Goal: Transaction & Acquisition: Purchase product/service

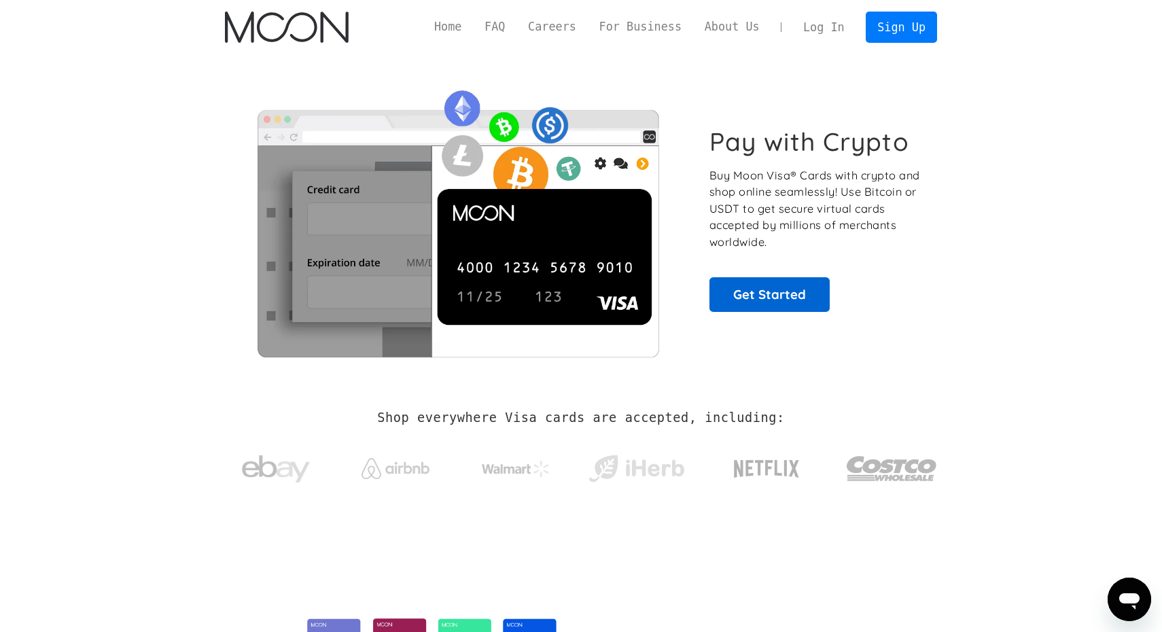
click at [784, 290] on link "Get Started" at bounding box center [770, 294] width 120 height 34
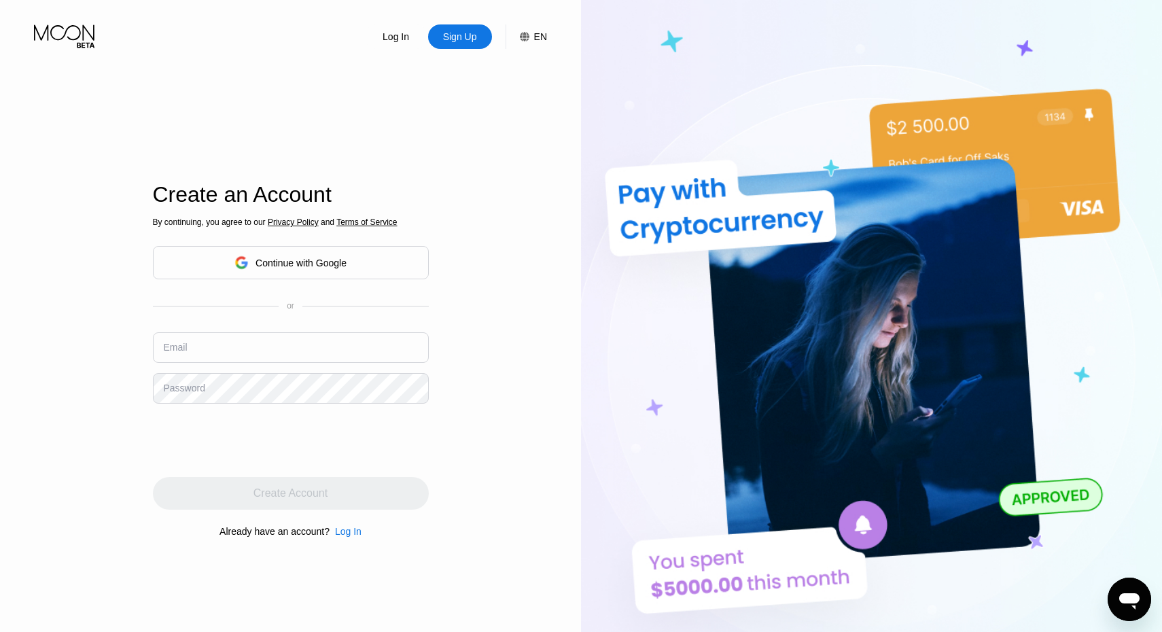
click at [242, 258] on icon at bounding box center [242, 263] width 14 height 14
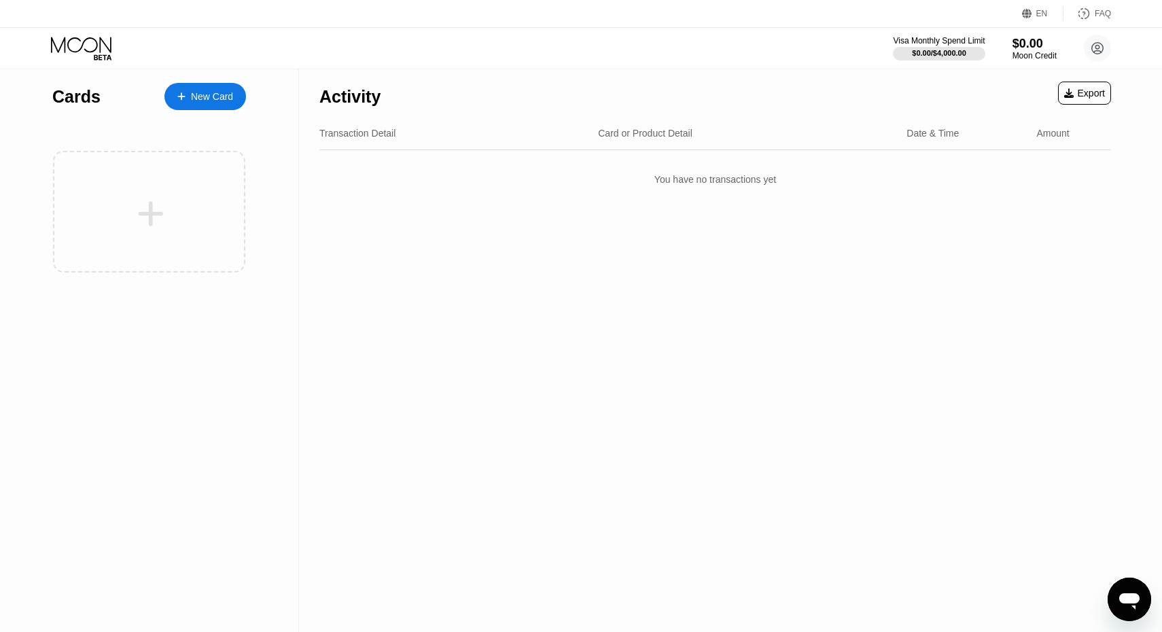
click at [186, 92] on div at bounding box center [188, 97] width 5 height 12
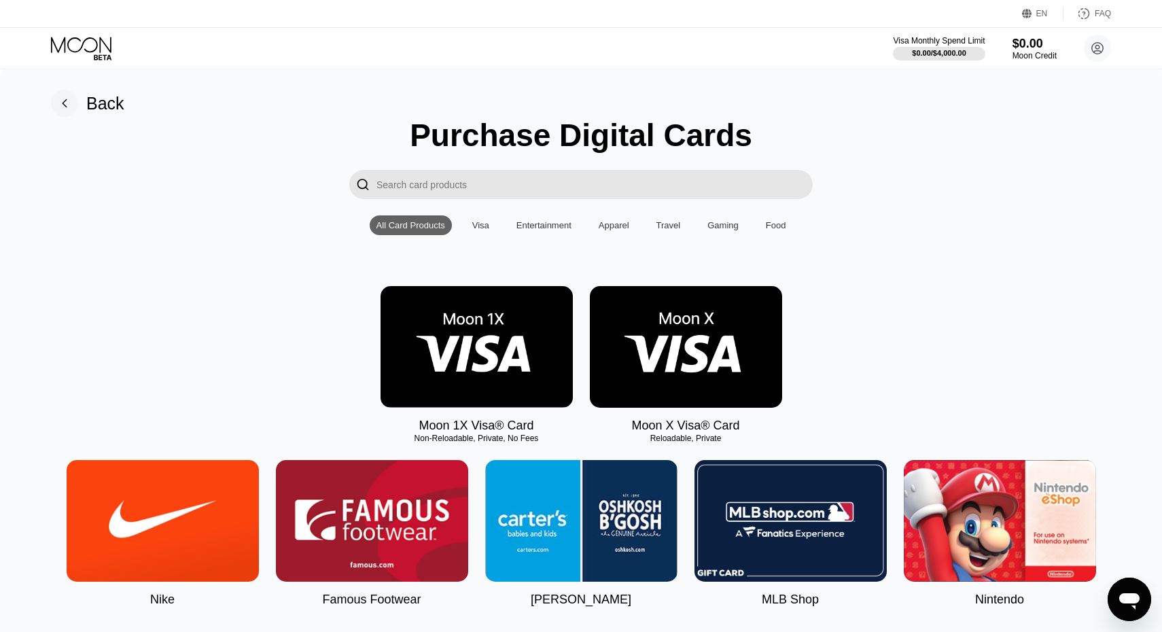
click at [742, 345] on img at bounding box center [686, 347] width 192 height 122
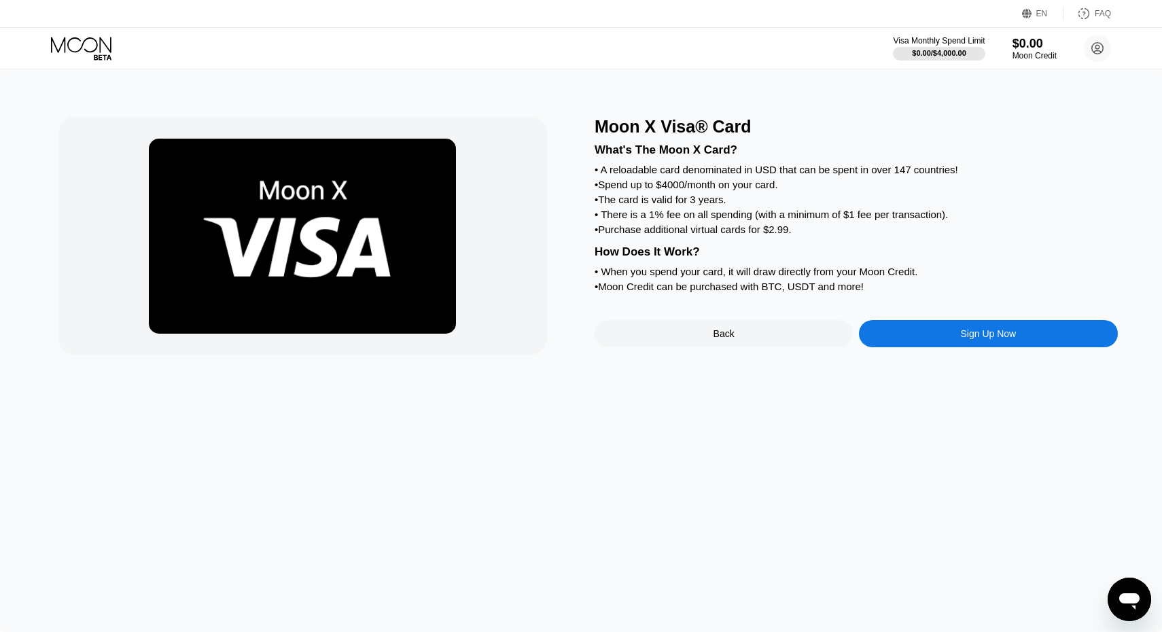
click at [888, 330] on div "Sign Up Now" at bounding box center [988, 333] width 258 height 27
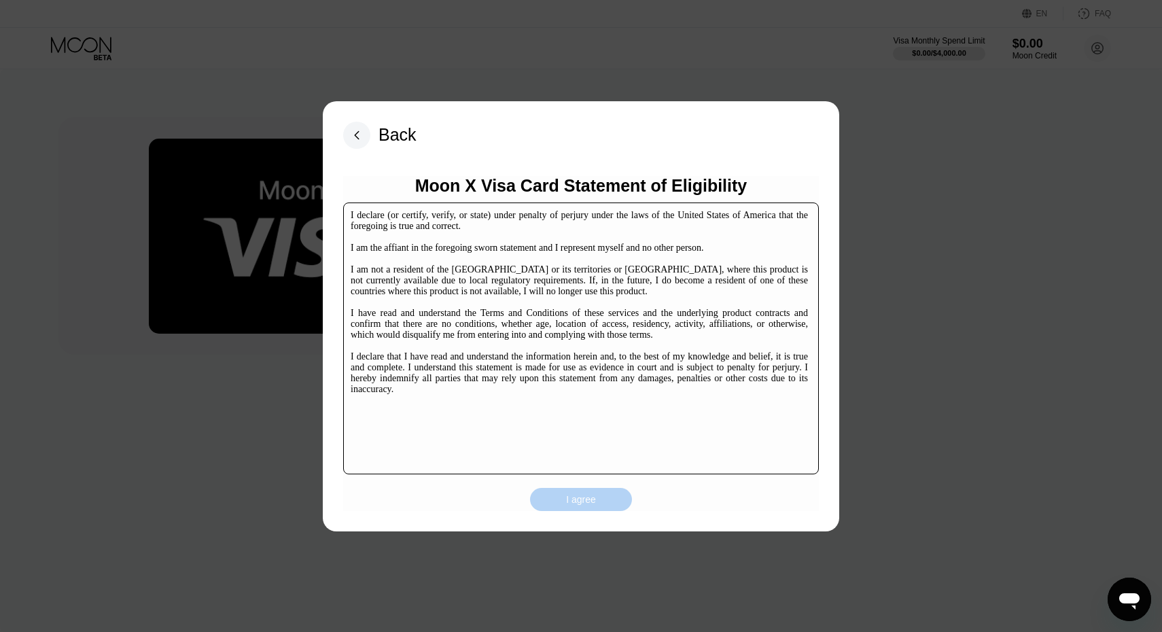
click at [571, 495] on div "I agree" at bounding box center [581, 499] width 30 height 12
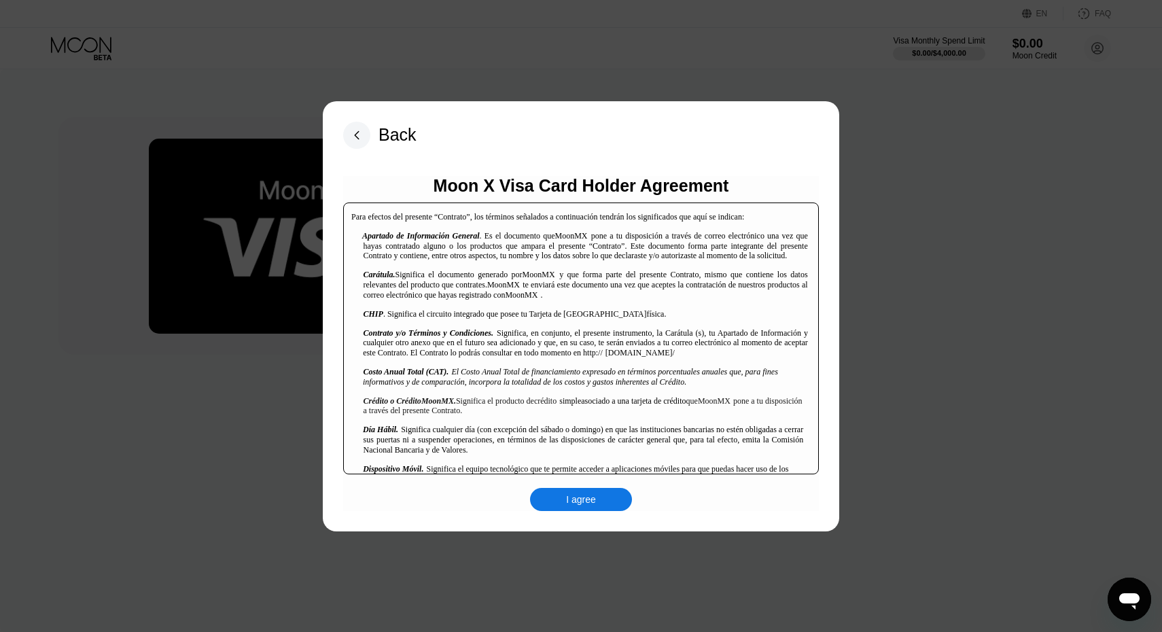
scroll to position [428, 0]
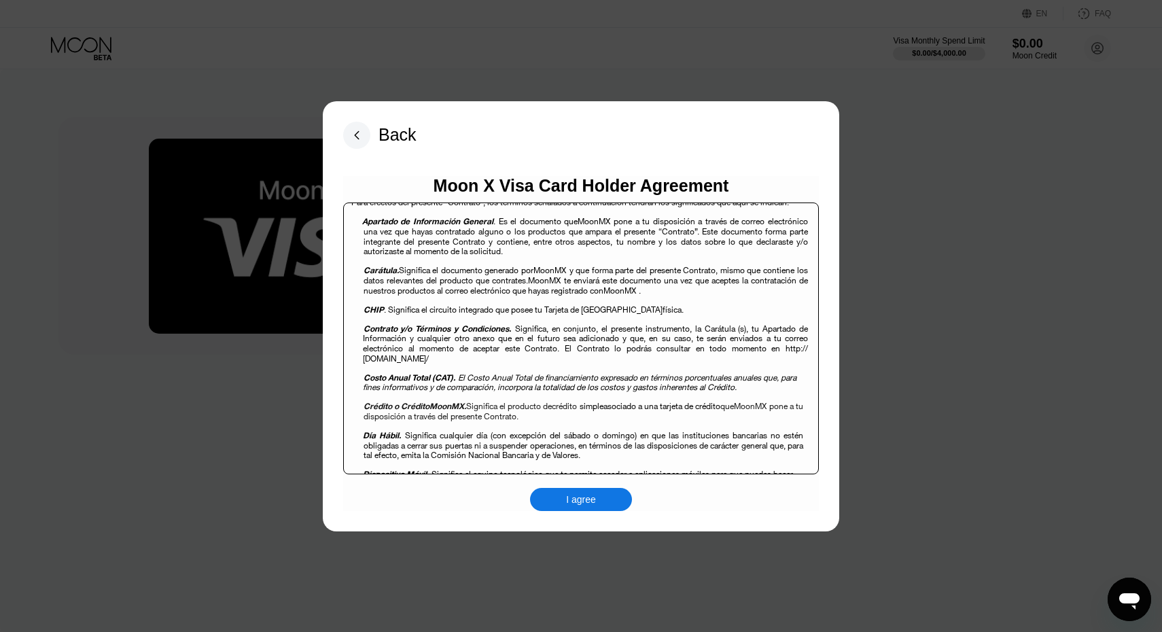
click at [551, 493] on div "I agree" at bounding box center [581, 499] width 102 height 23
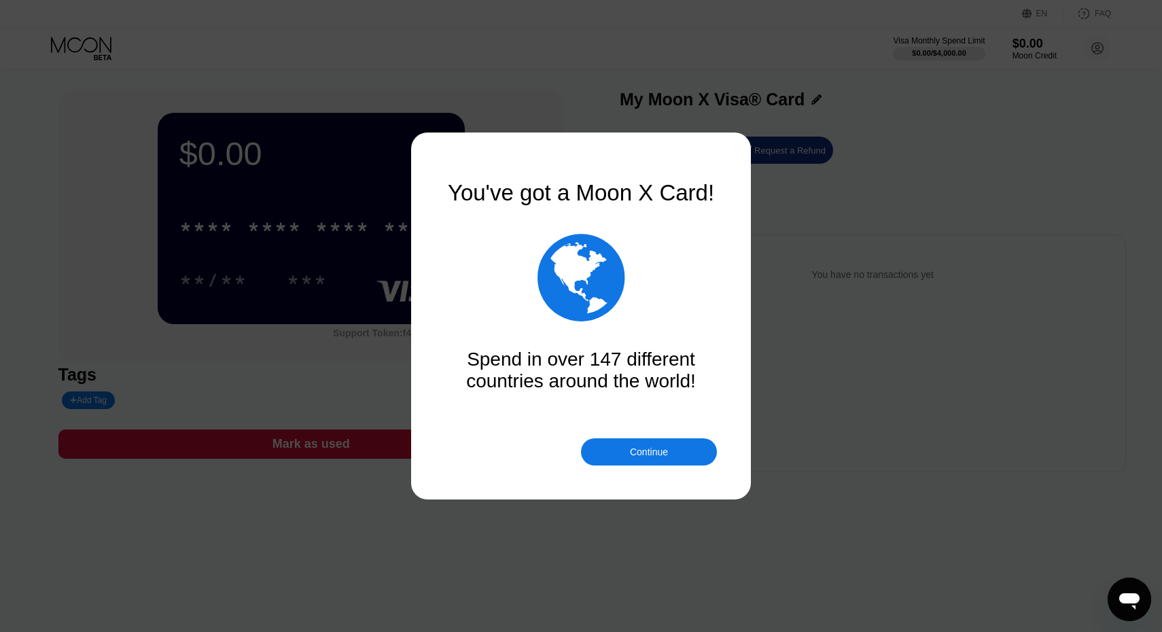
click at [625, 449] on div "Continue" at bounding box center [649, 451] width 136 height 27
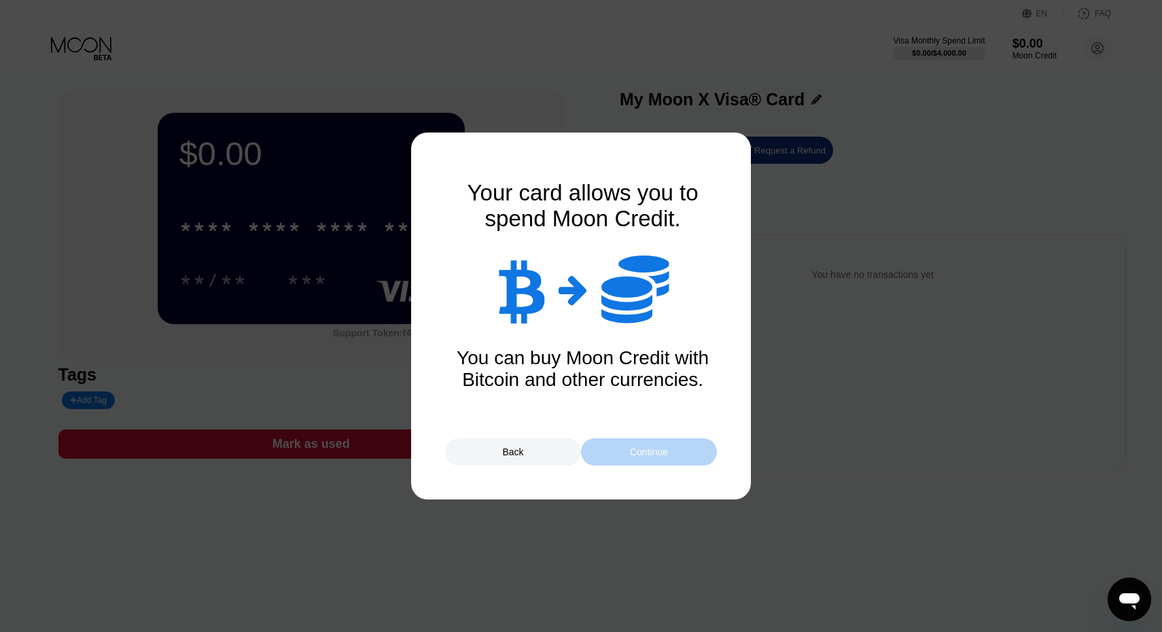
click at [625, 449] on div "Continue" at bounding box center [649, 451] width 136 height 27
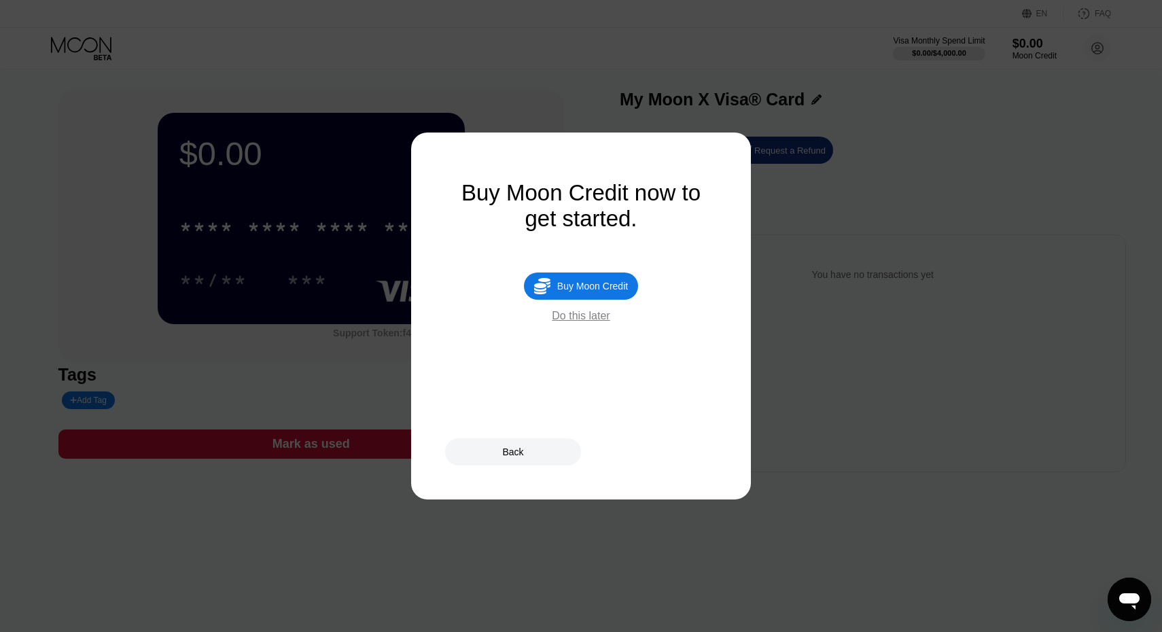
click at [590, 317] on div "Do this later" at bounding box center [581, 316] width 58 height 12
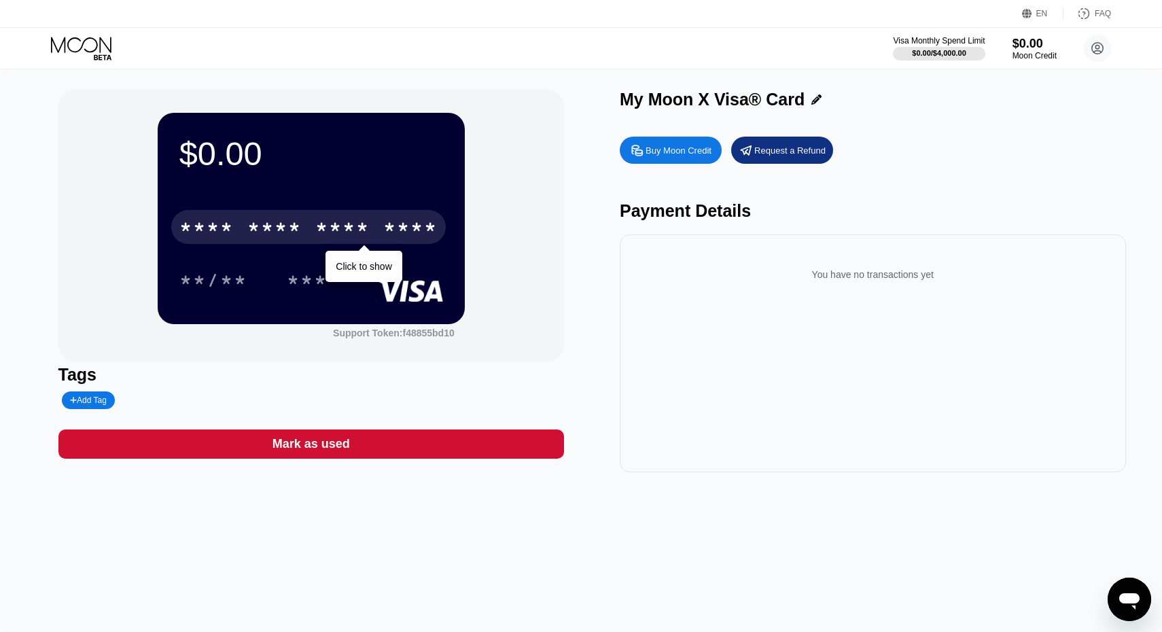
click at [311, 243] on div "* * * * * * * * * * * * ****" at bounding box center [308, 227] width 275 height 34
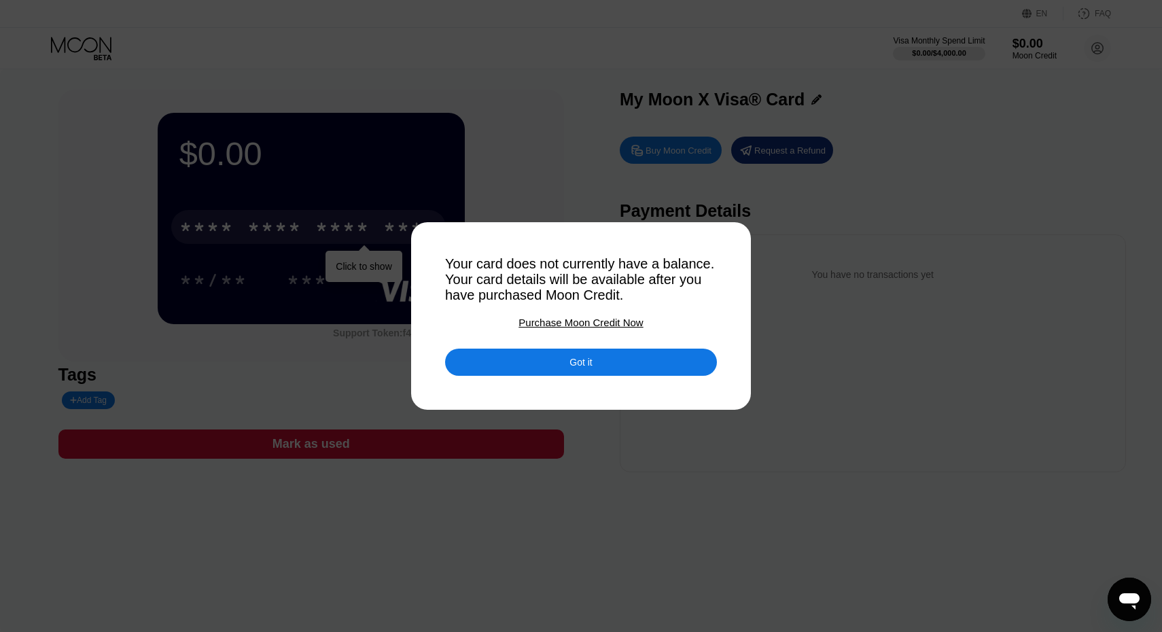
click at [476, 371] on div "Got it" at bounding box center [581, 362] width 272 height 27
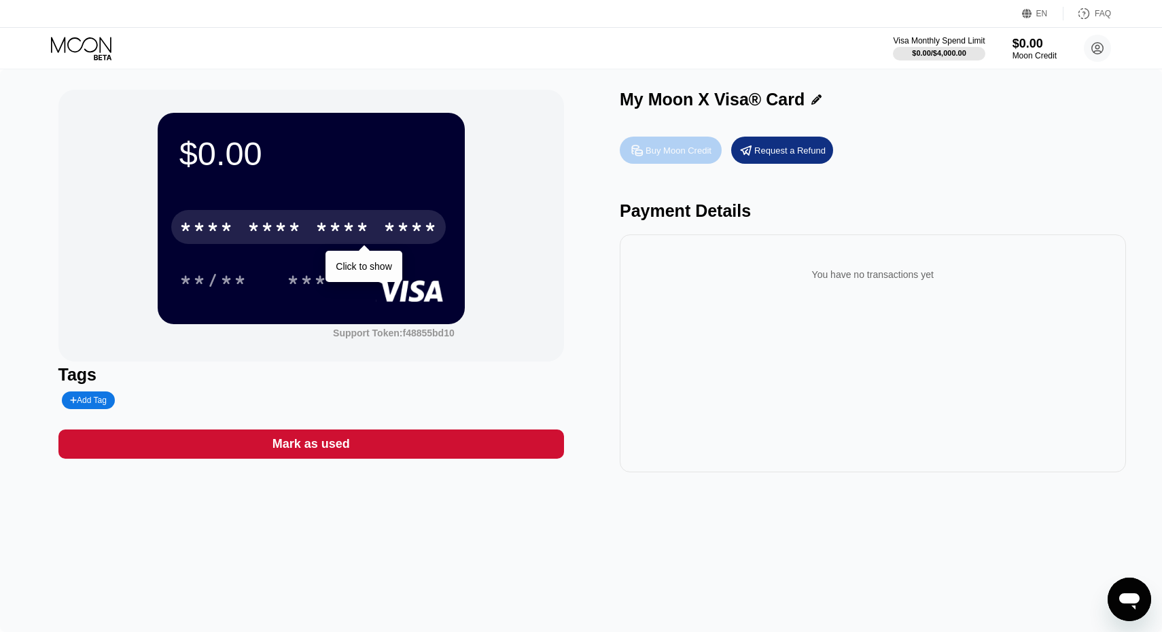
click at [681, 143] on div "Buy Moon Credit" at bounding box center [671, 150] width 102 height 27
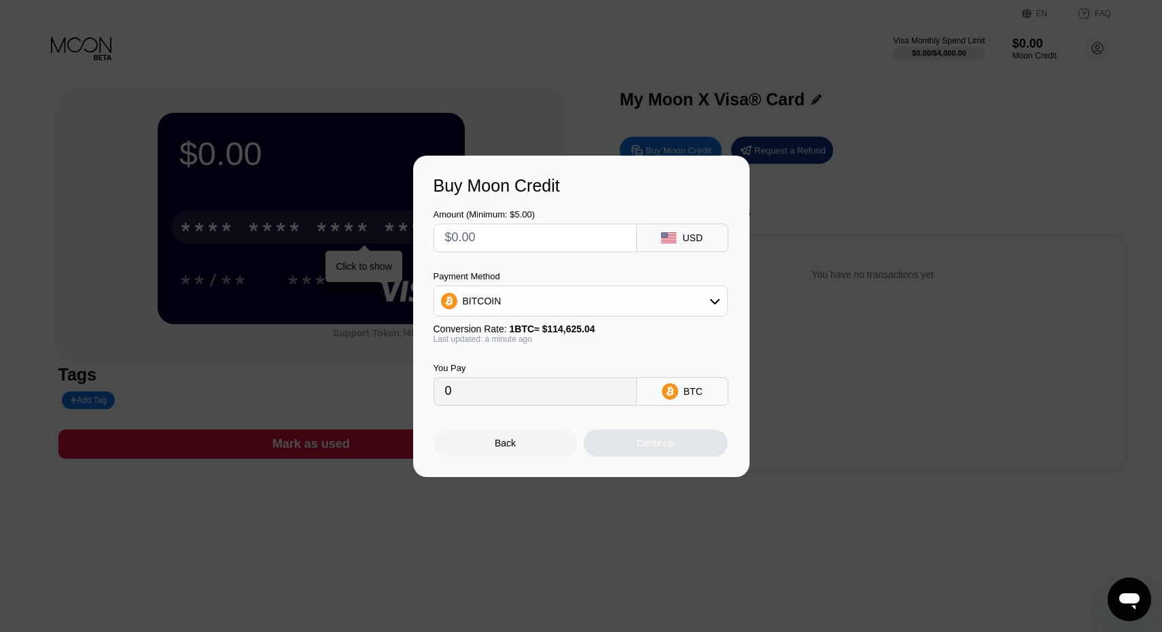
click at [666, 248] on div "USD" at bounding box center [683, 238] width 92 height 29
click at [674, 237] on icon at bounding box center [669, 237] width 16 height 11
click at [686, 234] on div "USD" at bounding box center [692, 237] width 20 height 11
click at [514, 290] on div "BITCOIN" at bounding box center [580, 301] width 293 height 27
click at [508, 378] on div "USDT on TRON" at bounding box center [581, 368] width 286 height 27
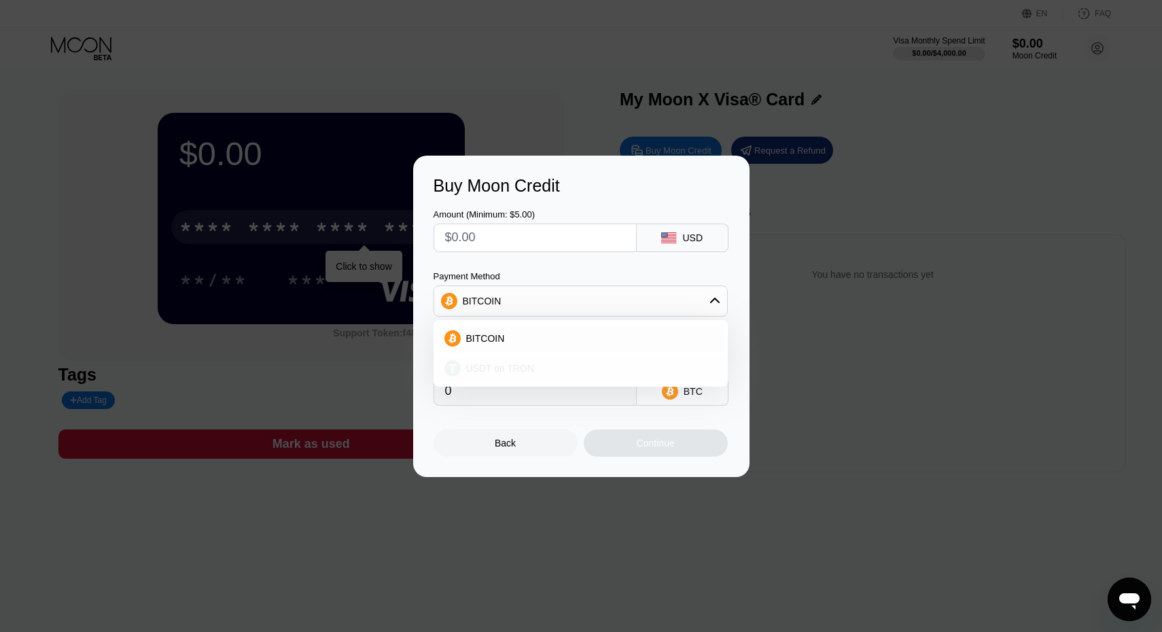
type input "0.00"
click at [674, 295] on div "USDT on TRON" at bounding box center [580, 301] width 293 height 27
click at [672, 296] on div "USDT on TRON" at bounding box center [580, 301] width 293 height 27
click at [514, 244] on input "text" at bounding box center [535, 237] width 180 height 27
drag, startPoint x: 520, startPoint y: 237, endPoint x: 384, endPoint y: 237, distance: 135.9
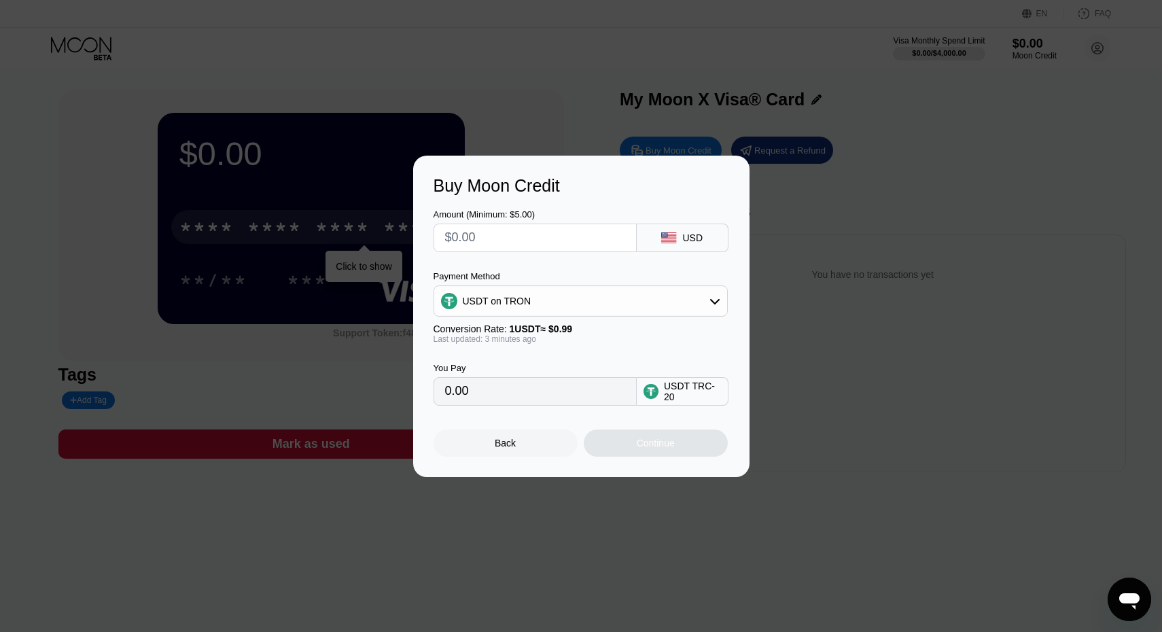
click at [384, 237] on div "Buy Moon Credit Amount (Minimum: $5.00) USD Payment Method USDT on TRON Convers…" at bounding box center [581, 317] width 1162 height 322
click at [525, 442] on div "Back" at bounding box center [506, 443] width 144 height 27
